Goal: Task Accomplishment & Management: Complete application form

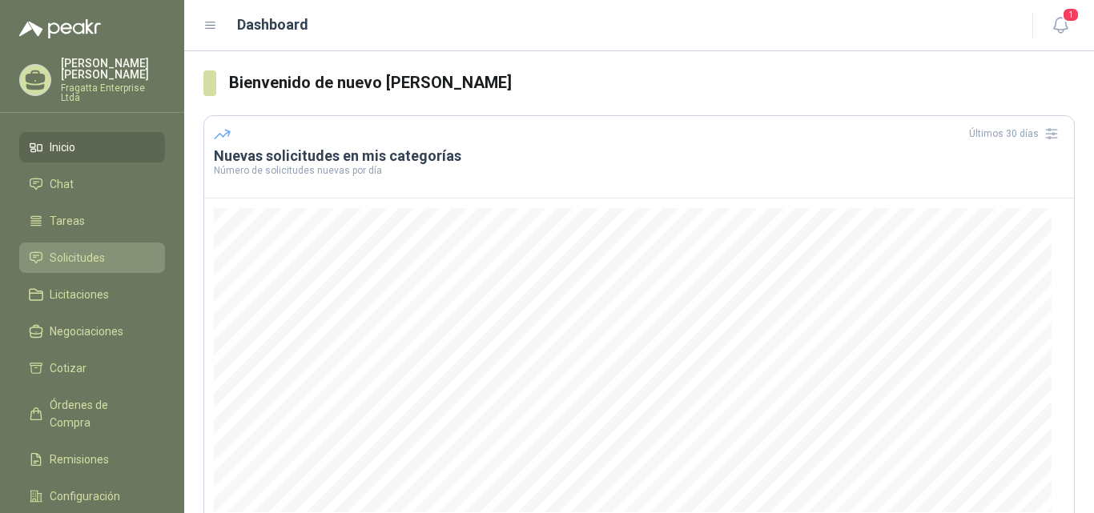
click at [98, 249] on span "Solicitudes" at bounding box center [77, 258] width 55 height 18
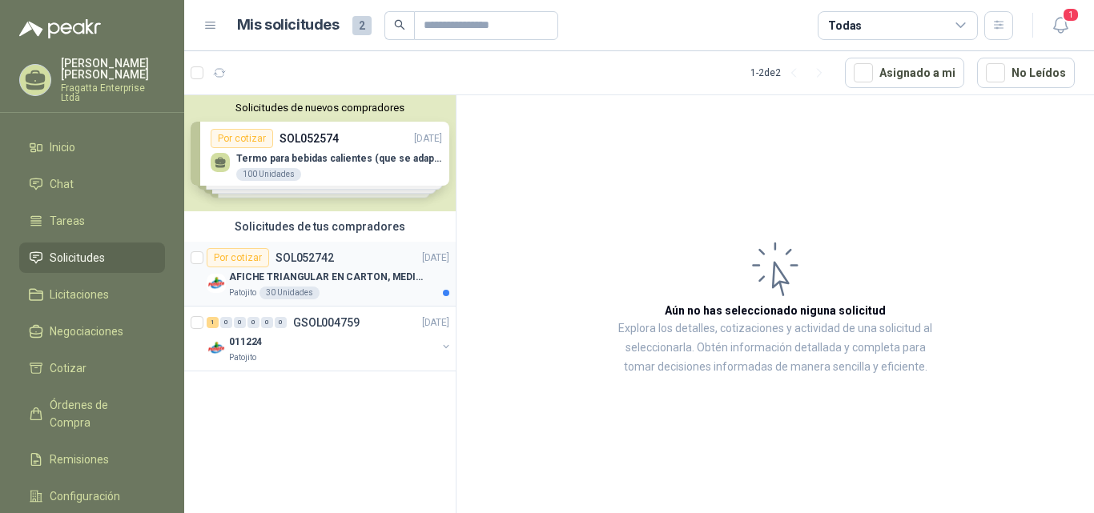
click at [369, 280] on p "AFICHE TRIANGULAR EN CARTON, MEDIDAS 30 CM X 45 CM" at bounding box center [328, 277] width 199 height 15
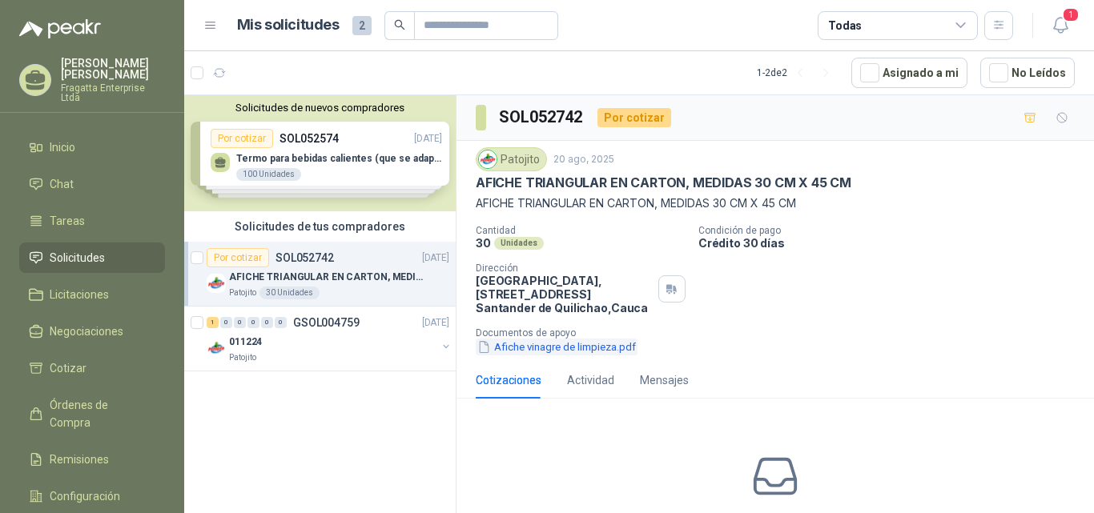
click at [570, 346] on button "Afiche vinagre de limpieza.pdf" at bounding box center [557, 347] width 162 height 17
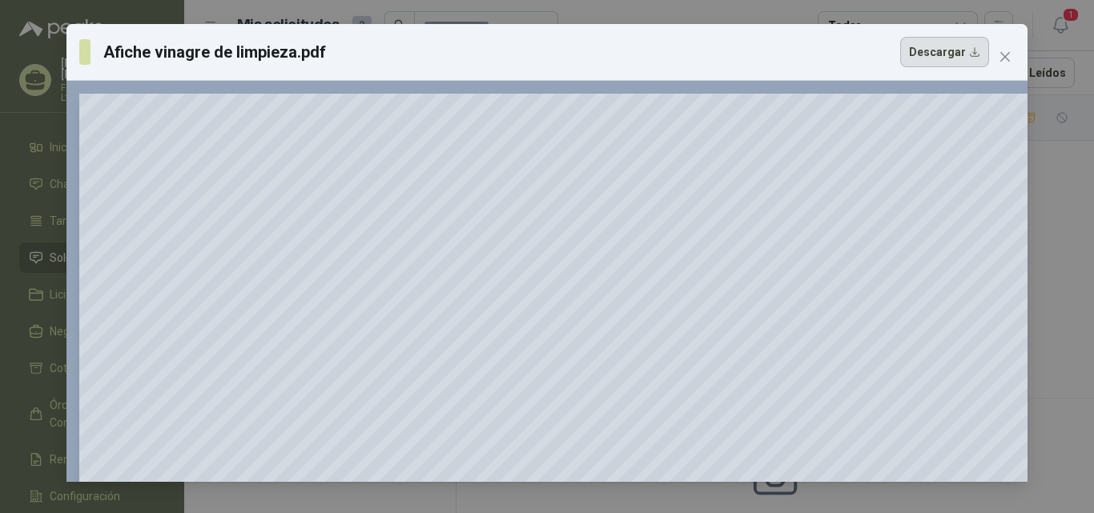
click at [972, 54] on button "Descargar" at bounding box center [944, 52] width 89 height 30
click at [1008, 62] on icon "close" at bounding box center [1005, 56] width 13 height 13
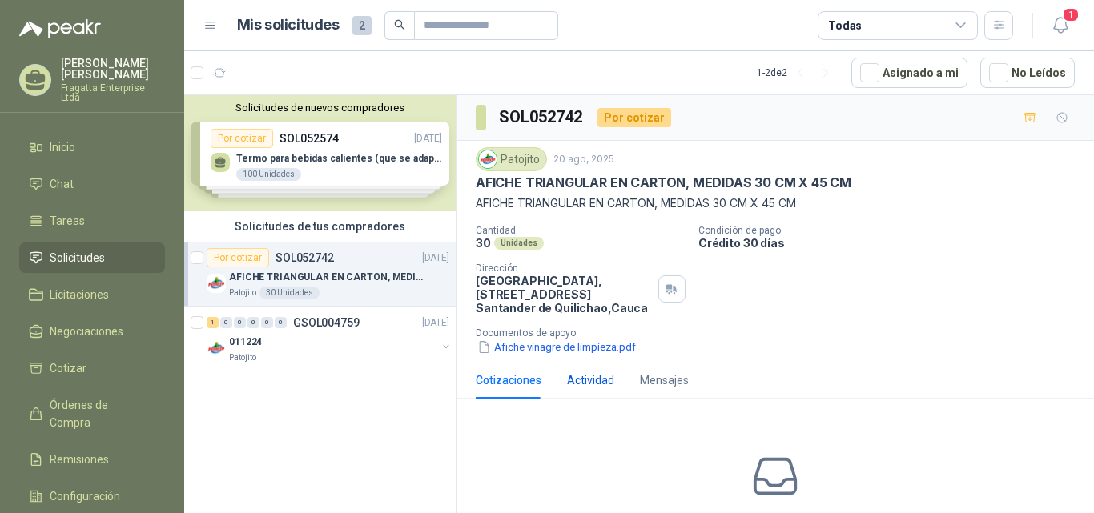
click at [587, 379] on div "Actividad" at bounding box center [590, 381] width 47 height 18
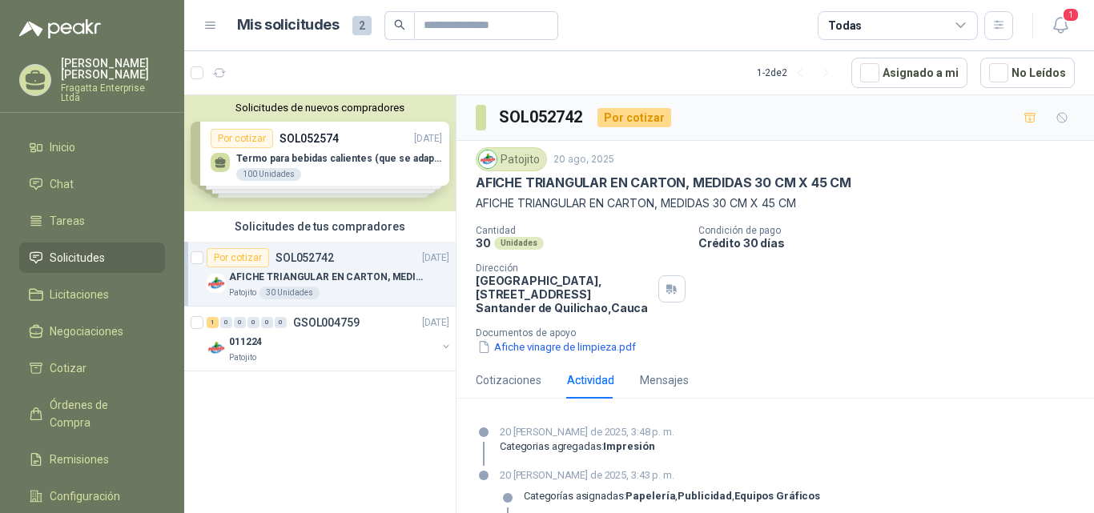
scroll to position [40, 0]
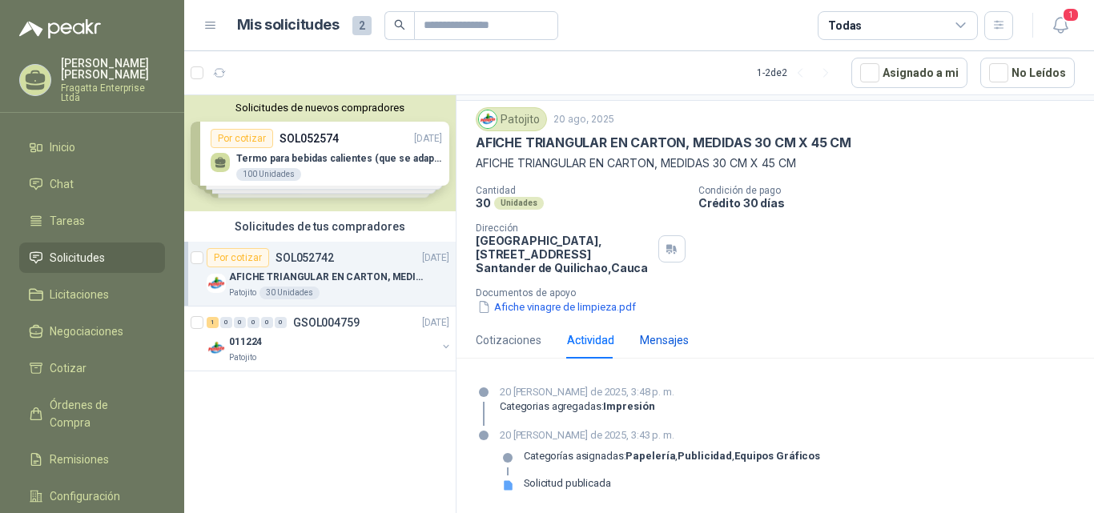
click at [672, 334] on div "Mensajes" at bounding box center [664, 341] width 49 height 18
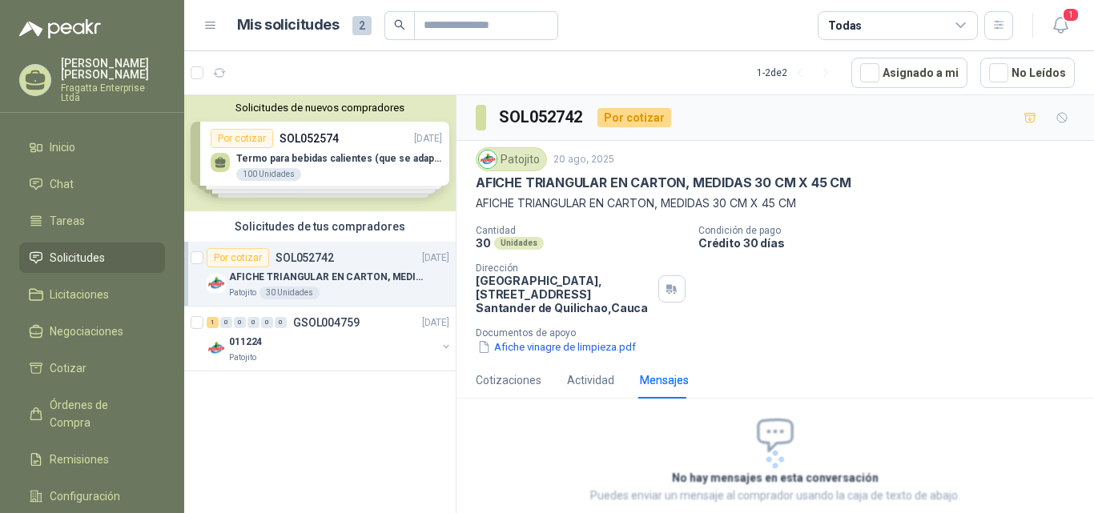
scroll to position [70, 0]
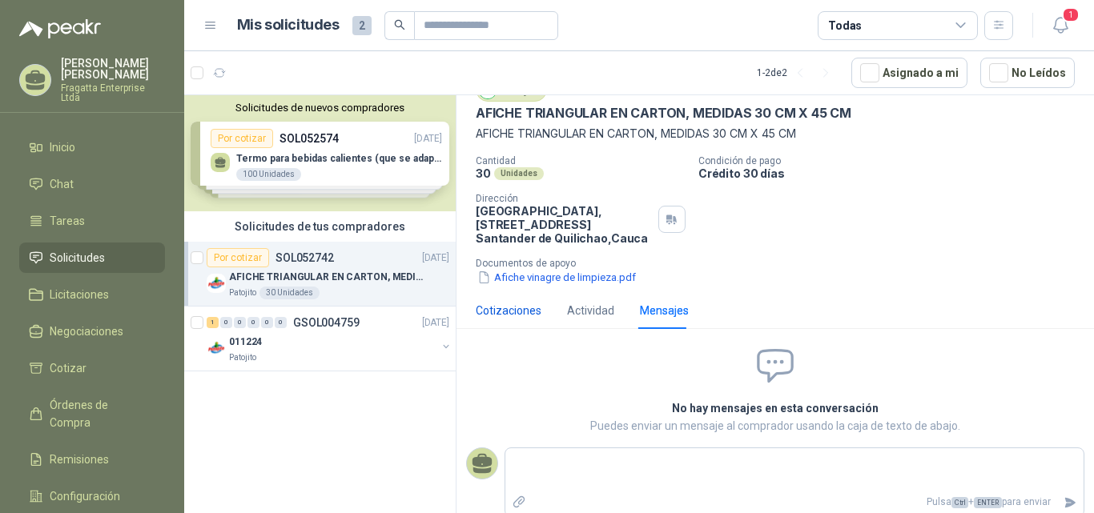
click at [519, 316] on div "Cotizaciones" at bounding box center [509, 311] width 66 height 18
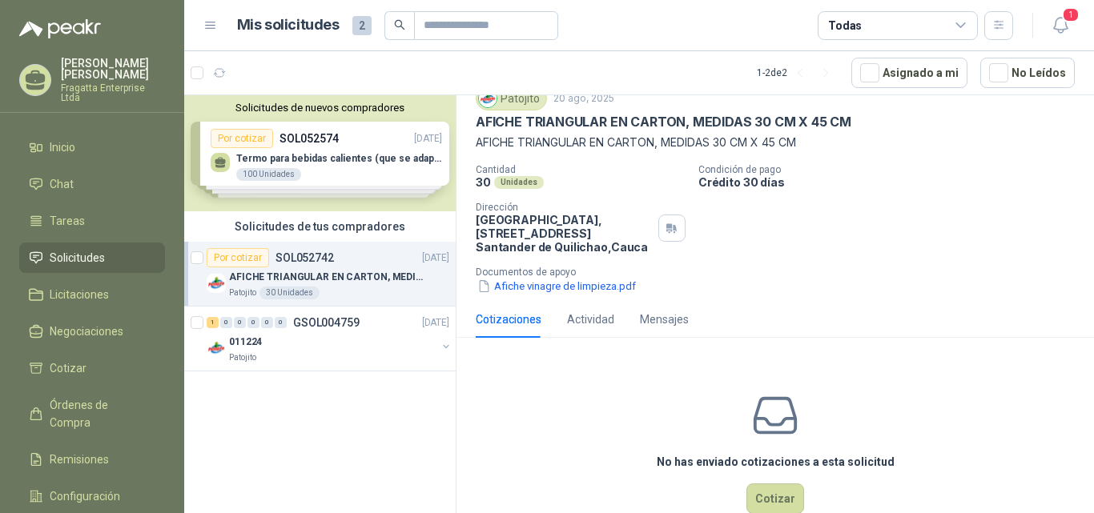
scroll to position [80, 0]
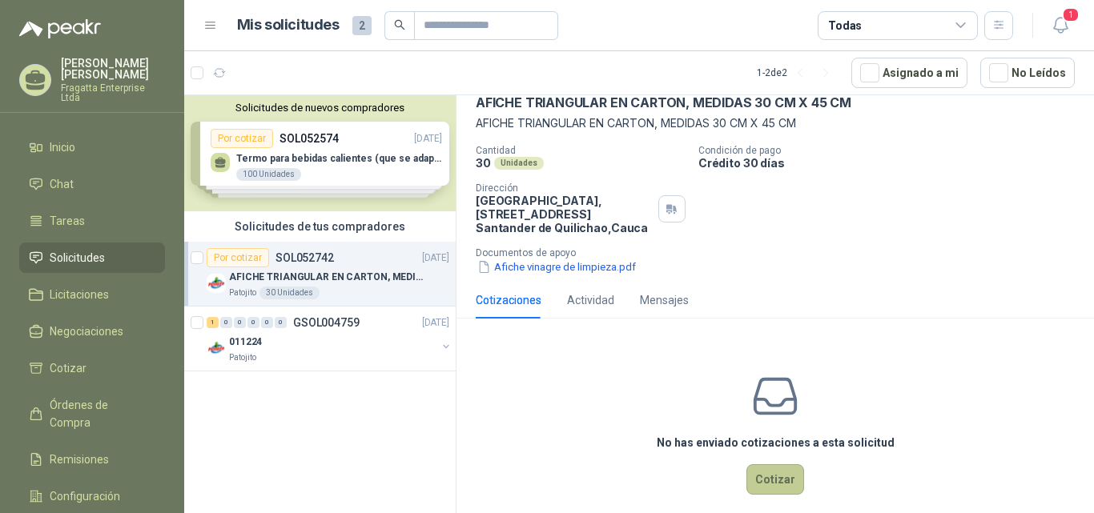
click at [764, 480] on button "Cotizar" at bounding box center [776, 480] width 58 height 30
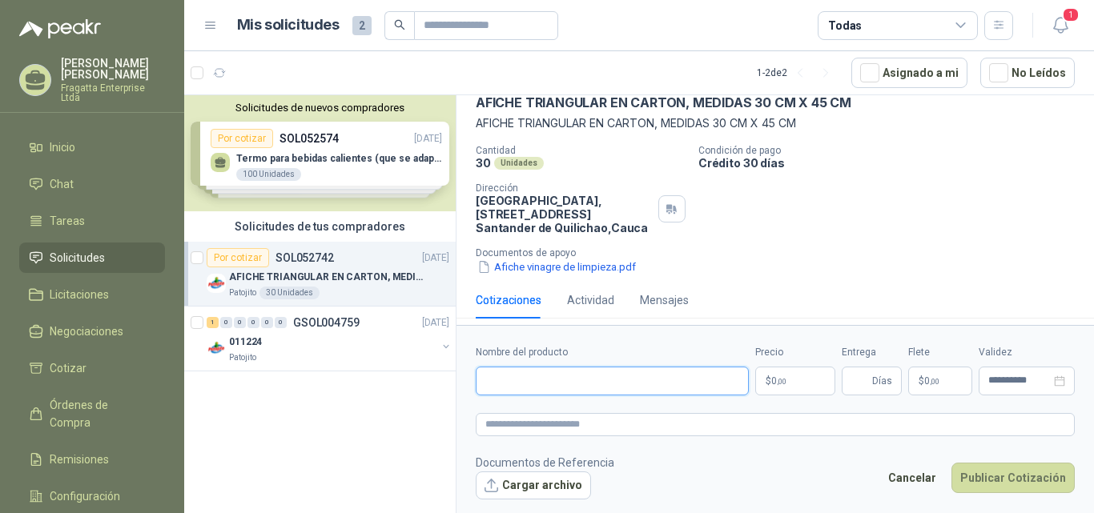
click at [540, 390] on input "Nombre del producto" at bounding box center [612, 381] width 273 height 29
type input "**********"
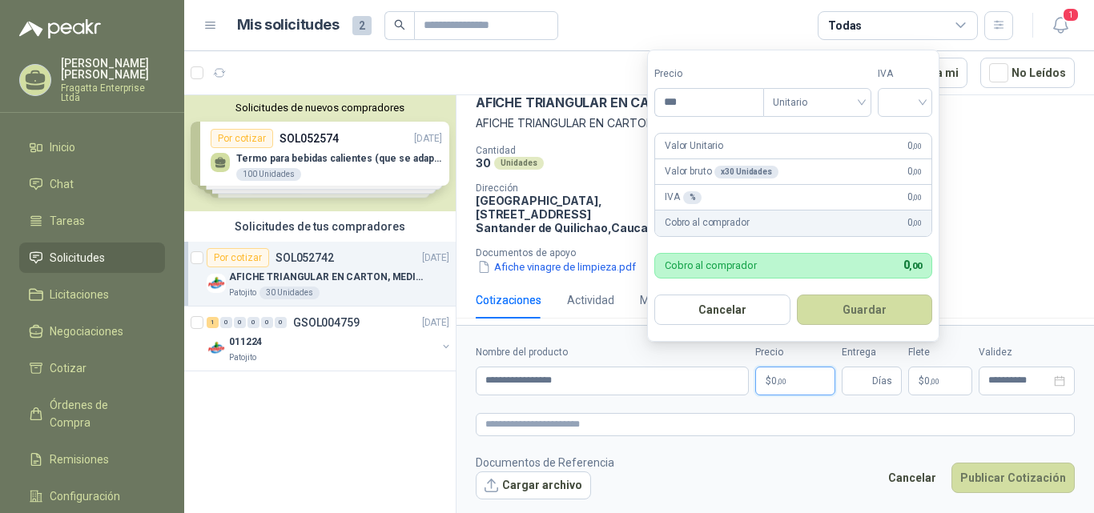
click at [791, 377] on p "$ 0 ,00" at bounding box center [795, 381] width 80 height 29
drag, startPoint x: 678, startPoint y: 103, endPoint x: 626, endPoint y: 100, distance: 51.3
click at [626, 100] on body "[PERSON_NAME] Fragatta Enterprise Ltda Inicio Chat Tareas Solicitudes Licitacio…" at bounding box center [547, 256] width 1094 height 513
type input "*******"
click at [923, 100] on input "search" at bounding box center [904, 101] width 35 height 24
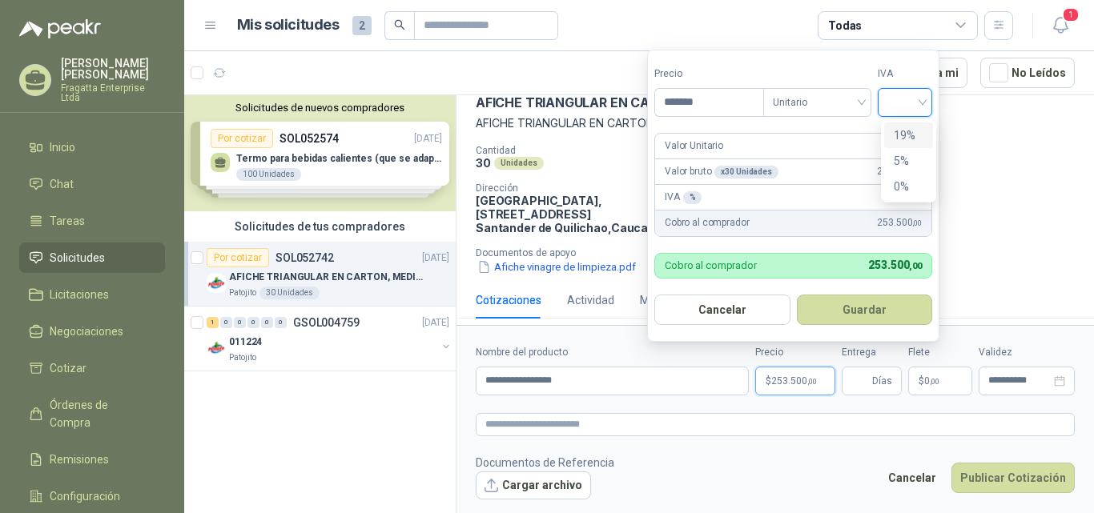
click at [923, 100] on input "search" at bounding box center [904, 101] width 35 height 24
click at [857, 105] on span "Unitario" at bounding box center [817, 103] width 89 height 24
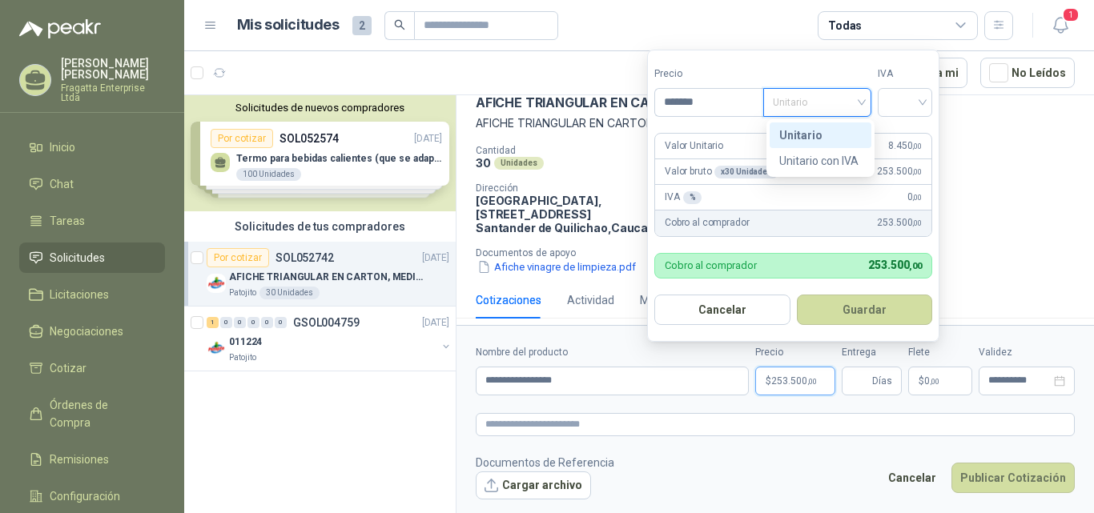
click at [857, 105] on span "Unitario" at bounding box center [817, 103] width 89 height 24
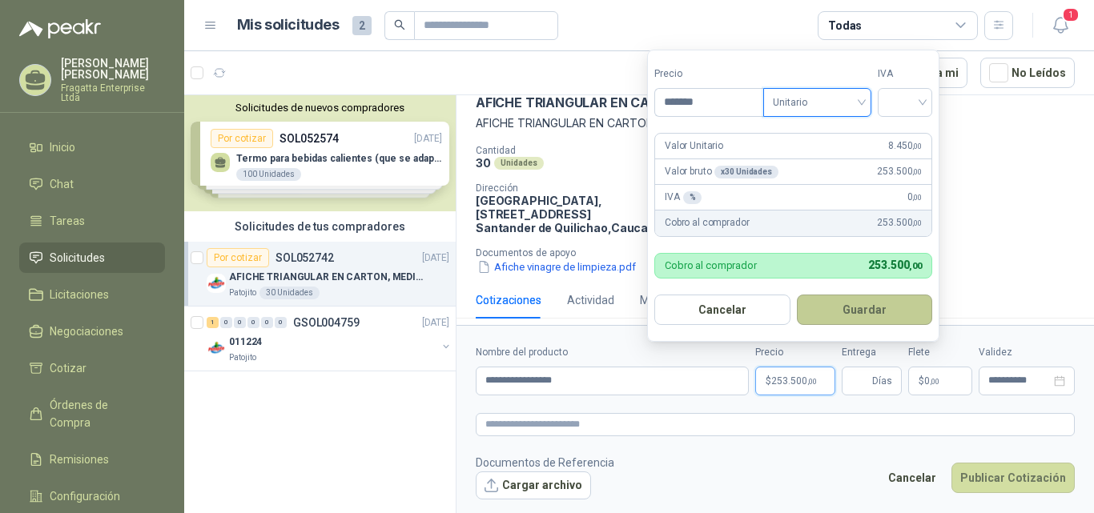
click at [846, 305] on button "Guardar" at bounding box center [865, 310] width 136 height 30
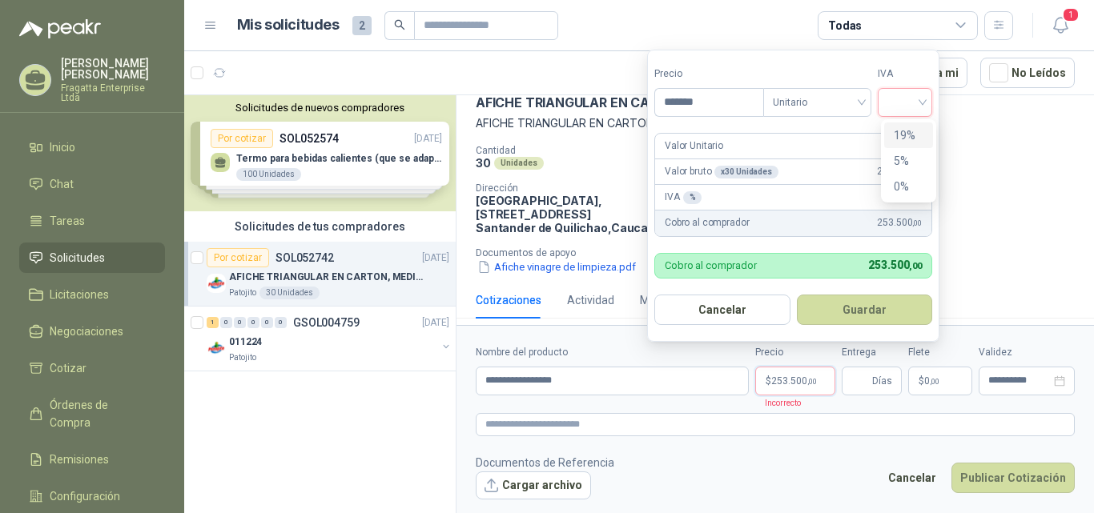
click at [921, 107] on input "search" at bounding box center [904, 101] width 35 height 24
click at [907, 129] on div "19%" at bounding box center [909, 136] width 30 height 18
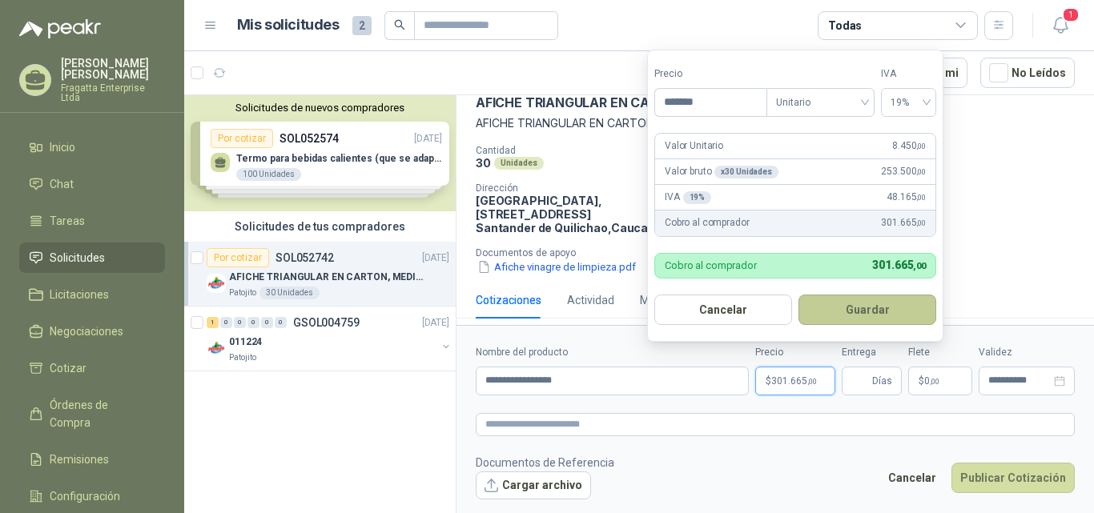
click at [853, 309] on button "Guardar" at bounding box center [868, 310] width 138 height 30
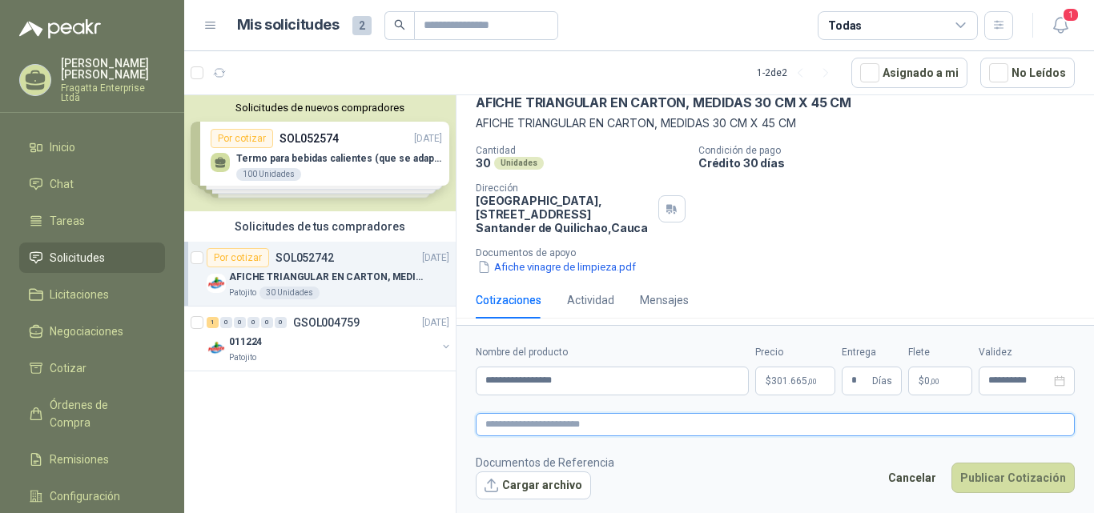
click at [759, 415] on textarea at bounding box center [775, 424] width 599 height 23
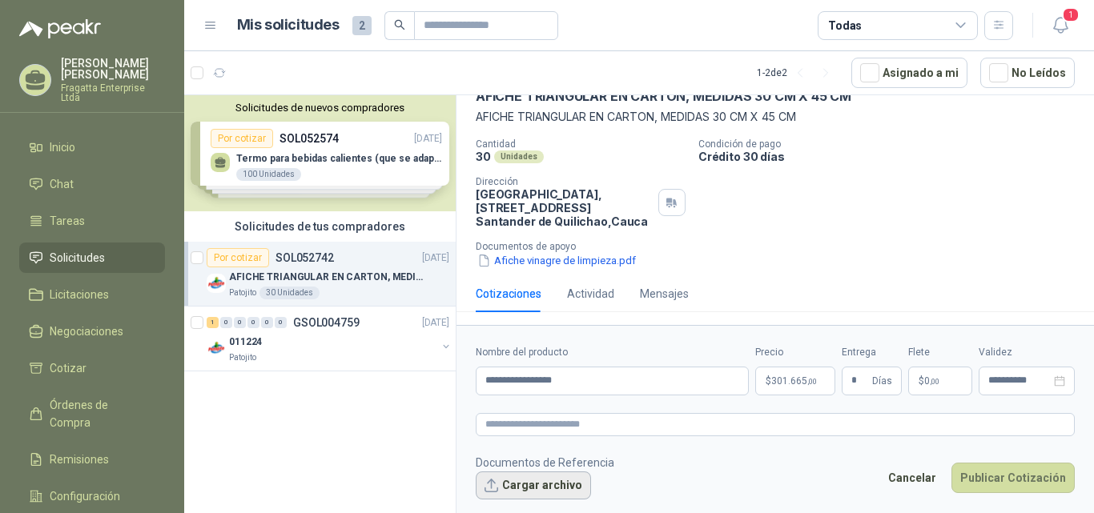
click at [538, 488] on button "Cargar archivo" at bounding box center [533, 486] width 115 height 29
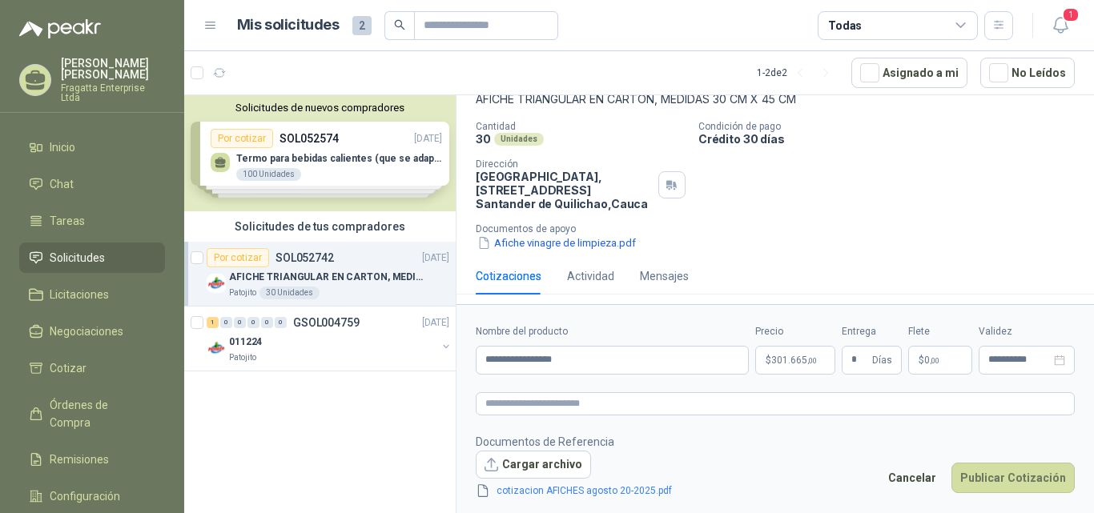
scroll to position [107, 0]
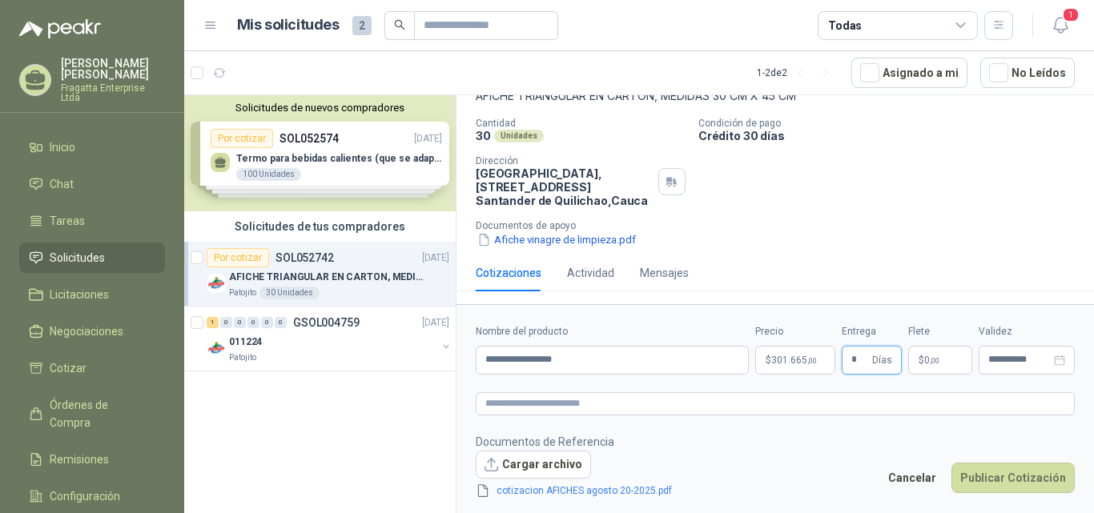
drag, startPoint x: 861, startPoint y: 357, endPoint x: 838, endPoint y: 357, distance: 23.2
click at [838, 357] on div "**********" at bounding box center [775, 349] width 599 height 50
drag, startPoint x: 858, startPoint y: 355, endPoint x: 840, endPoint y: 359, distance: 18.1
click at [840, 359] on div "**********" at bounding box center [775, 349] width 599 height 50
drag, startPoint x: 859, startPoint y: 360, endPoint x: 843, endPoint y: 360, distance: 16.0
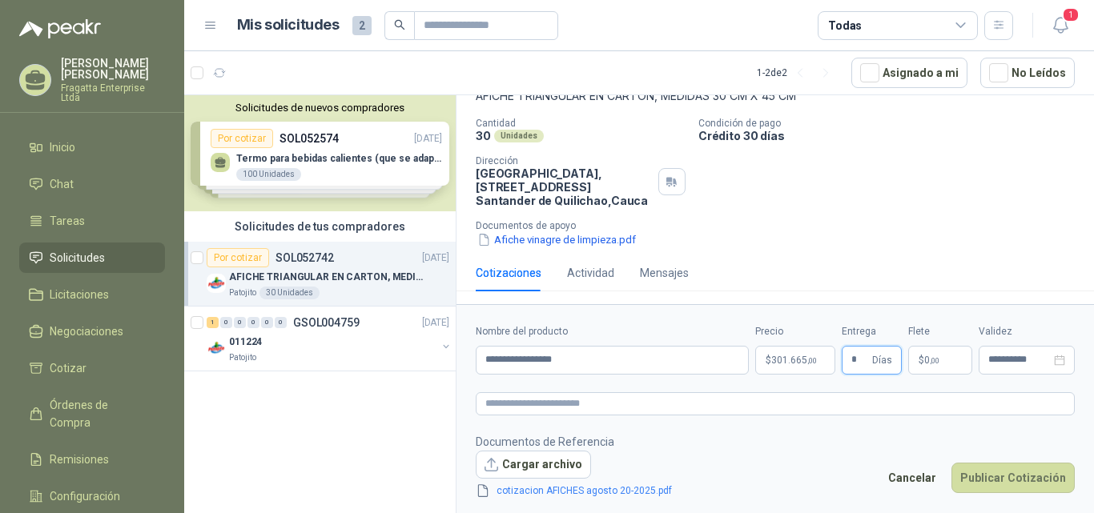
click at [843, 360] on span "* Días" at bounding box center [872, 360] width 60 height 29
type input "*"
click at [1000, 477] on button "Publicar Cotización" at bounding box center [1013, 478] width 123 height 30
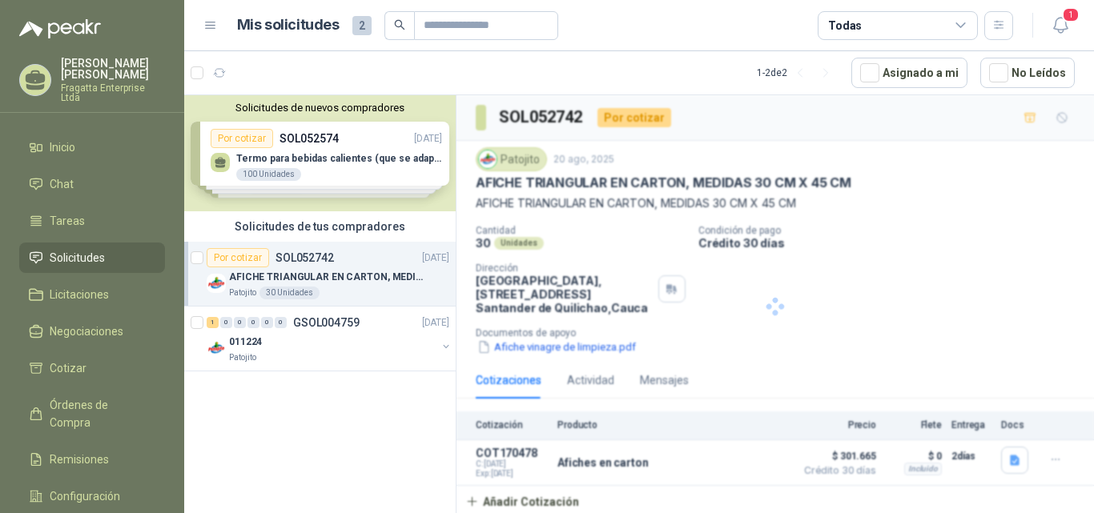
scroll to position [0, 0]
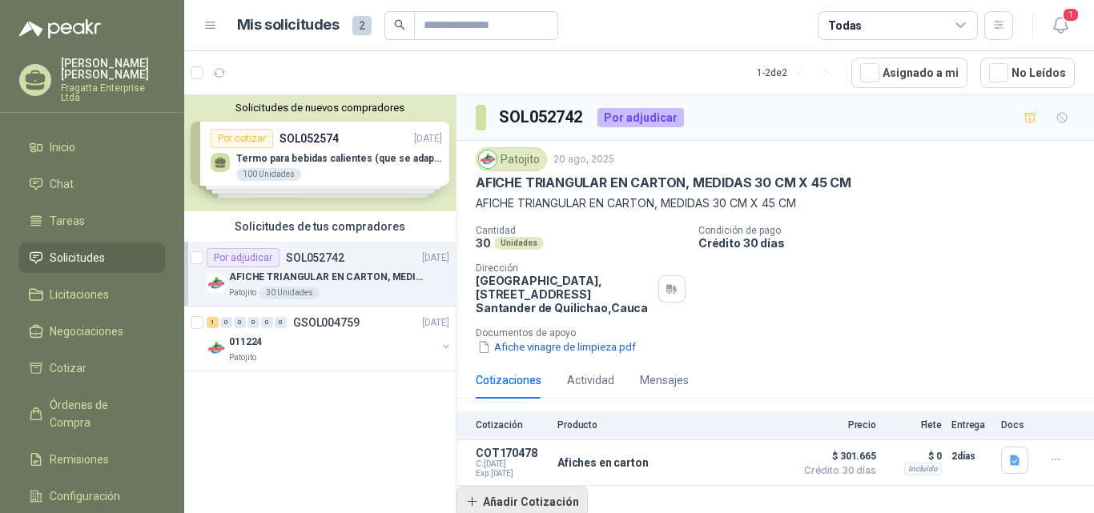
click at [526, 505] on button "Añadir Cotización" at bounding box center [522, 502] width 131 height 32
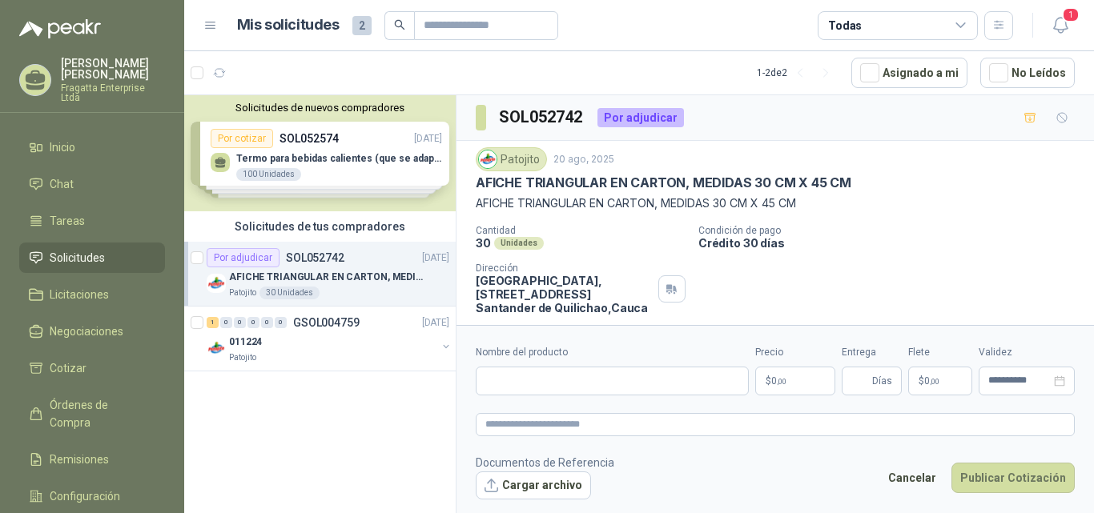
click at [526, 505] on form "**********" at bounding box center [776, 422] width 638 height 194
click at [920, 481] on button "Cancelar" at bounding box center [912, 478] width 66 height 30
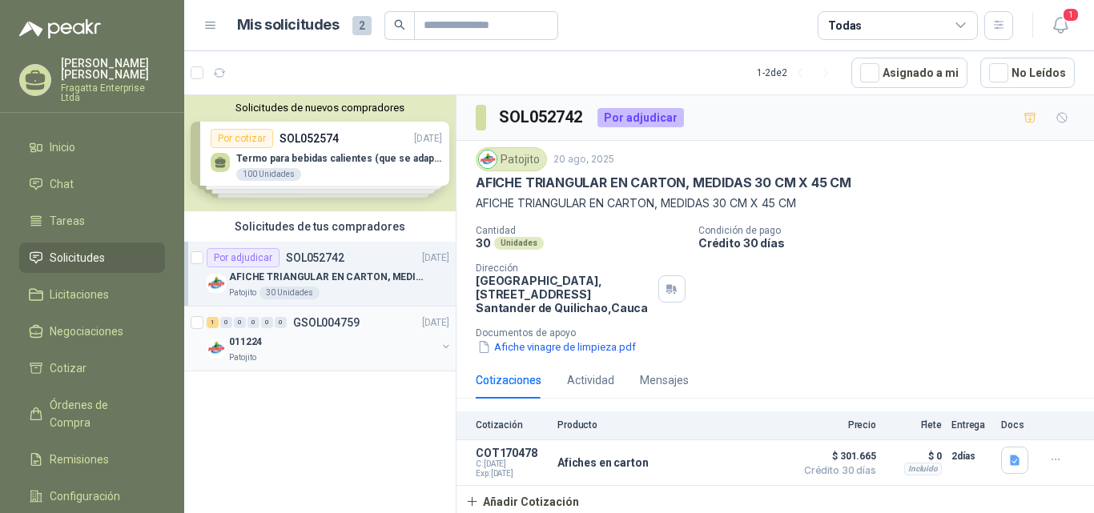
click at [355, 328] on p "GSOL004759" at bounding box center [326, 322] width 66 height 11
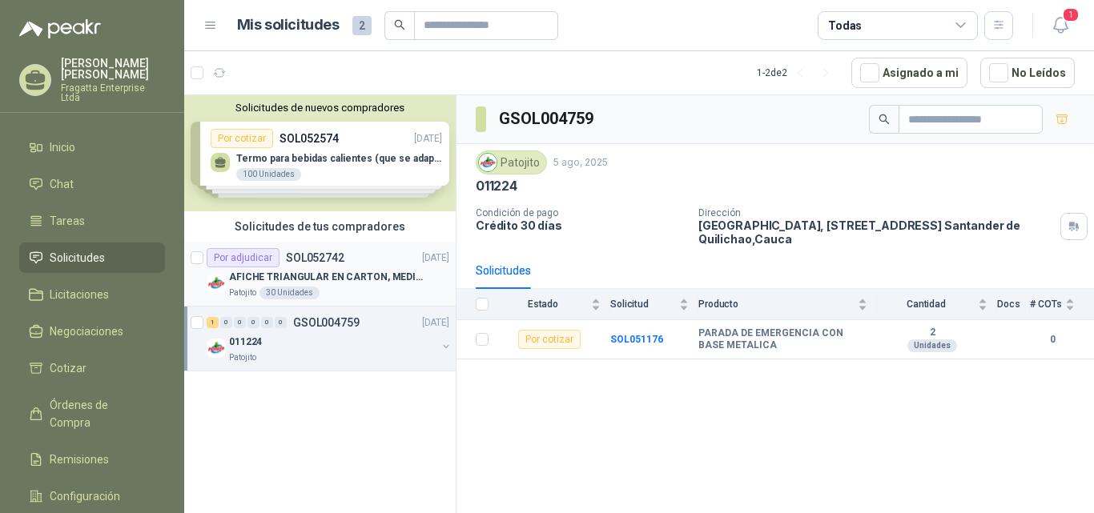
click at [385, 270] on p "AFICHE TRIANGULAR EN CARTON, MEDIDAS 30 CM X 45 CM" at bounding box center [328, 277] width 199 height 15
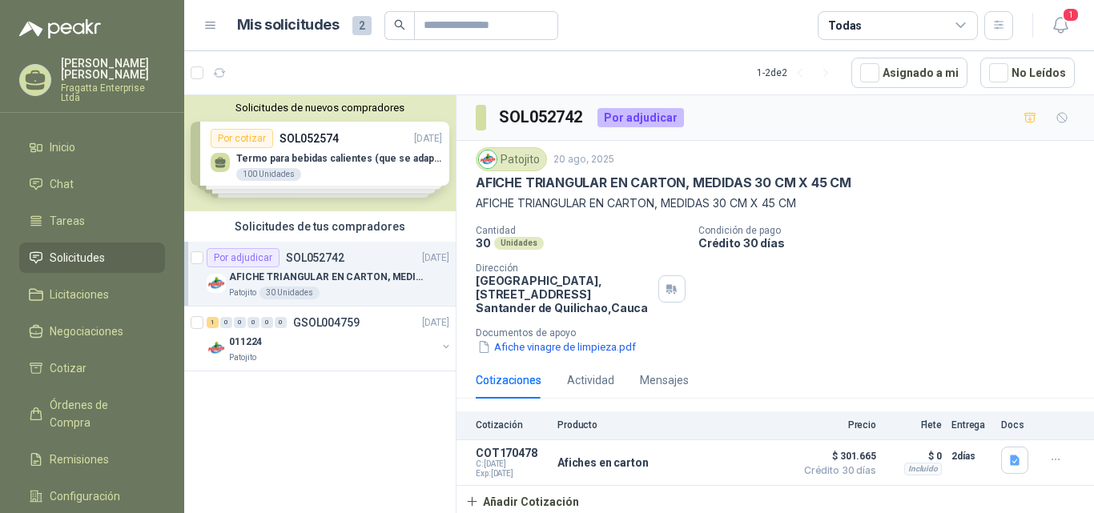
click at [364, 155] on div "Solicitudes de nuevos compradores Por cotizar SOL052574 [DATE] Termo para bebid…" at bounding box center [320, 153] width 272 height 116
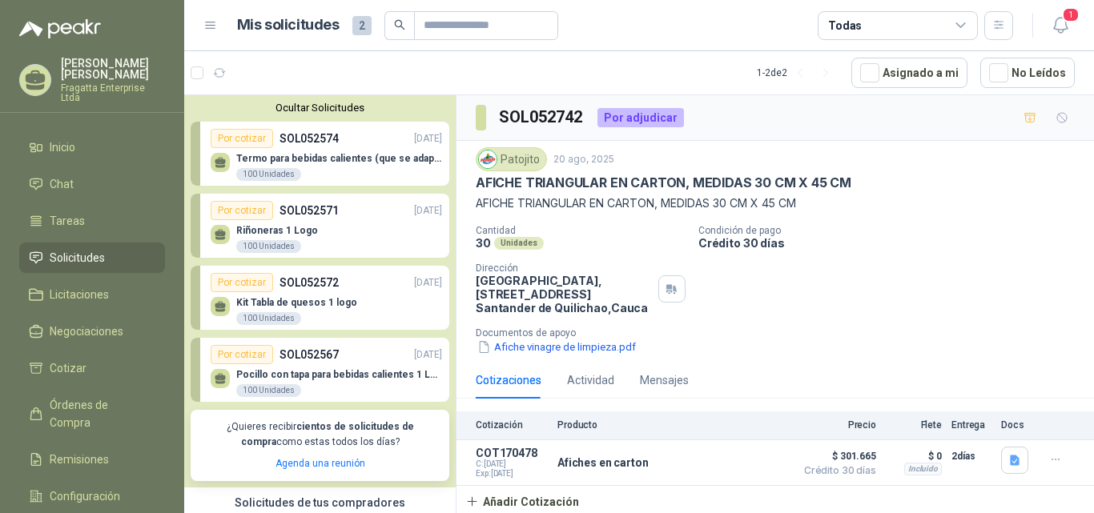
click at [361, 292] on div "Por cotizar SOL052572 [DATE]" at bounding box center [326, 282] width 231 height 19
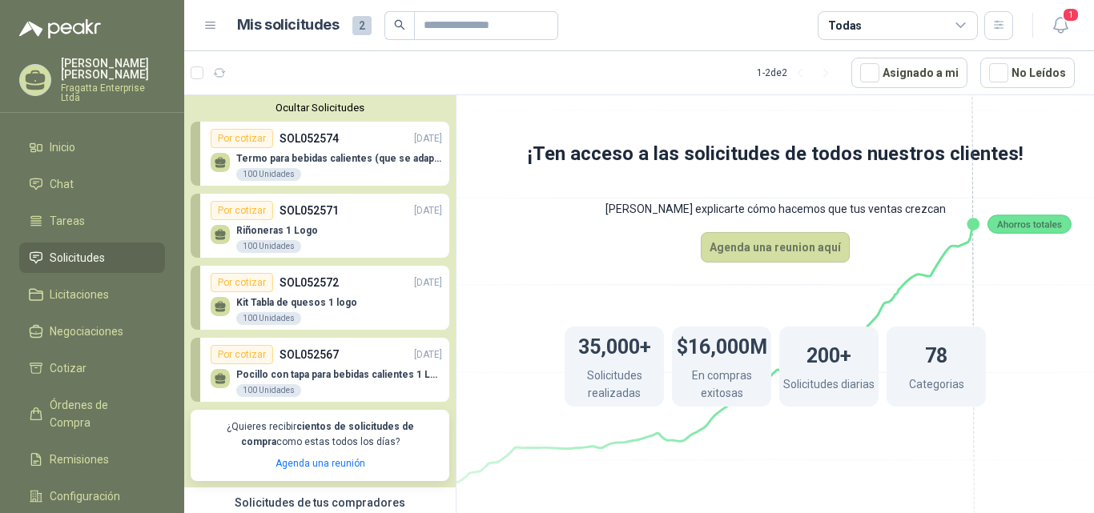
click at [364, 113] on button "Ocultar Solicitudes" at bounding box center [320, 108] width 259 height 12
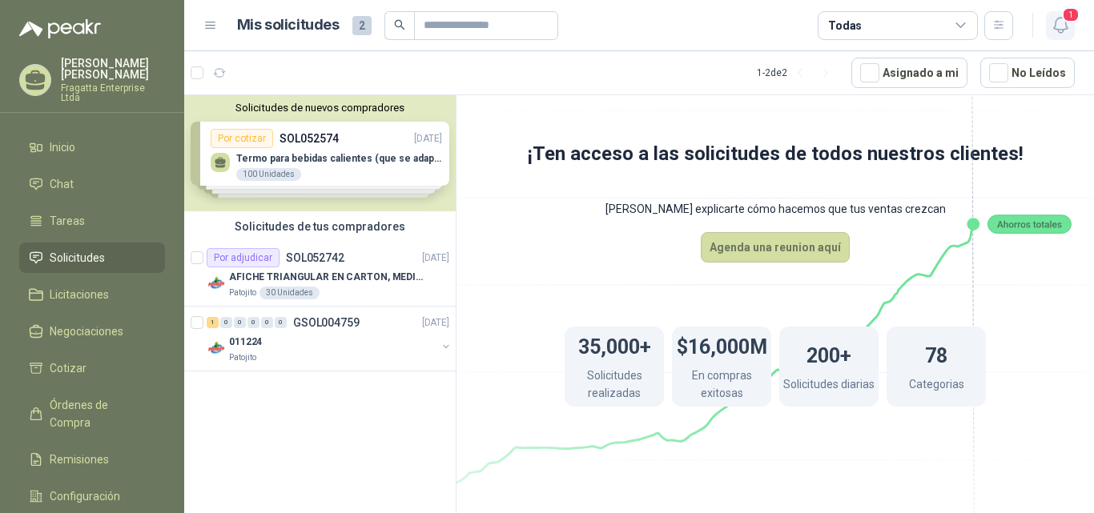
click at [1063, 23] on icon "button" at bounding box center [1061, 25] width 20 height 20
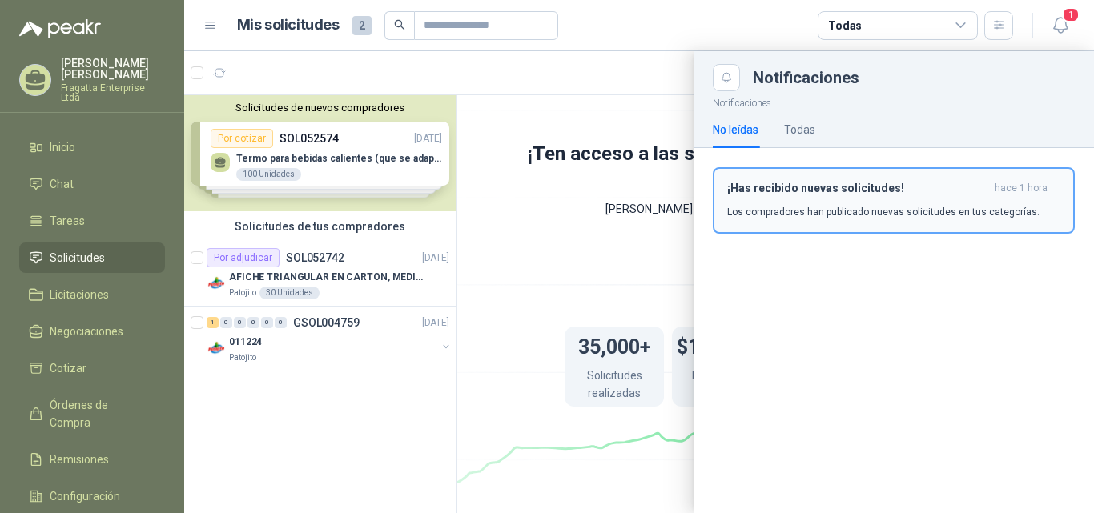
click at [883, 202] on div "¡Has recibido nuevas solicitudes! hace 1 hora Los compradores han publicado nue…" at bounding box center [893, 201] width 333 height 38
